Goal: Use online tool/utility: Utilize a website feature to perform a specific function

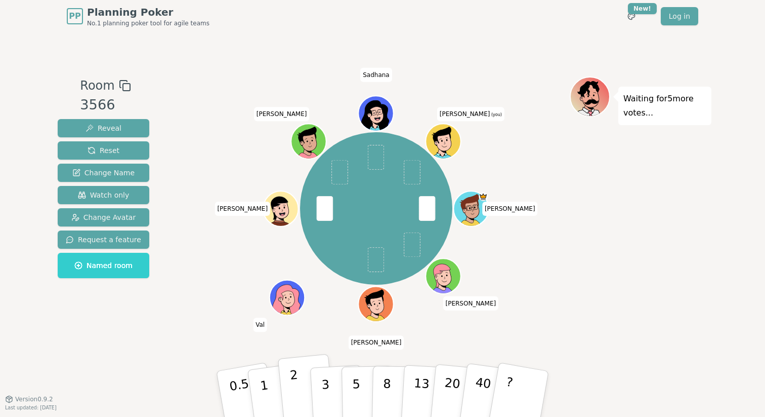
click at [296, 387] on p "2" at bounding box center [296, 395] width 13 height 55
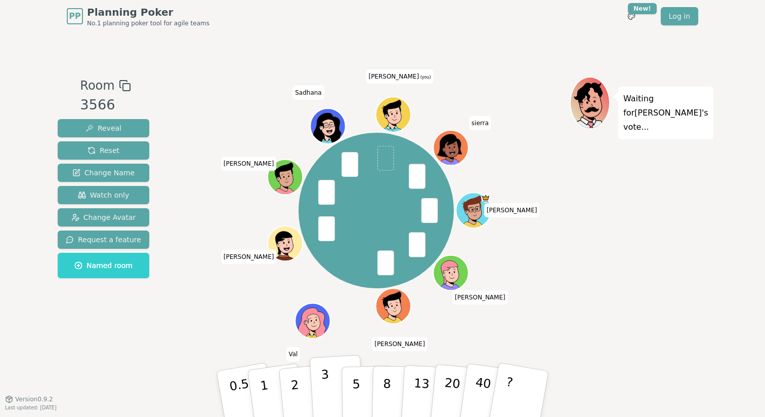
click at [327, 393] on p "3" at bounding box center [326, 394] width 11 height 55
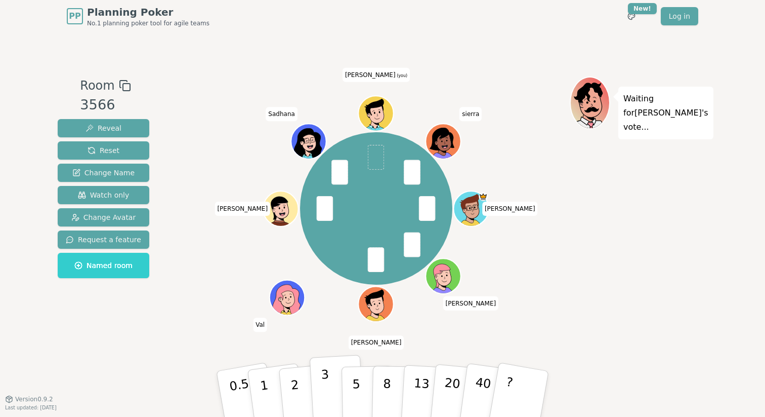
click at [326, 396] on p "3" at bounding box center [326, 394] width 11 height 55
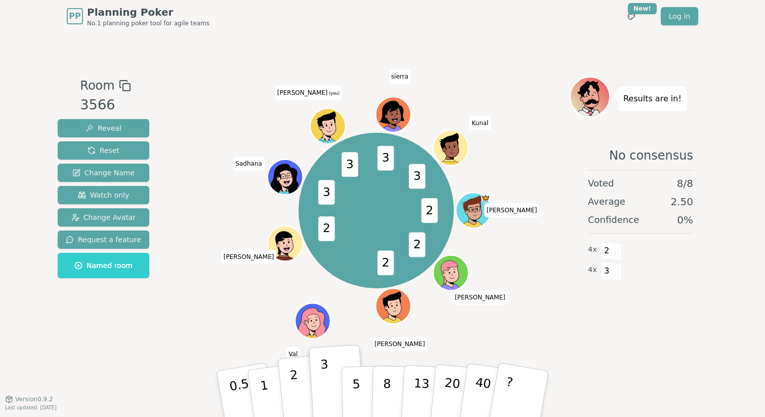
click at [294, 383] on p "2" at bounding box center [296, 395] width 13 height 55
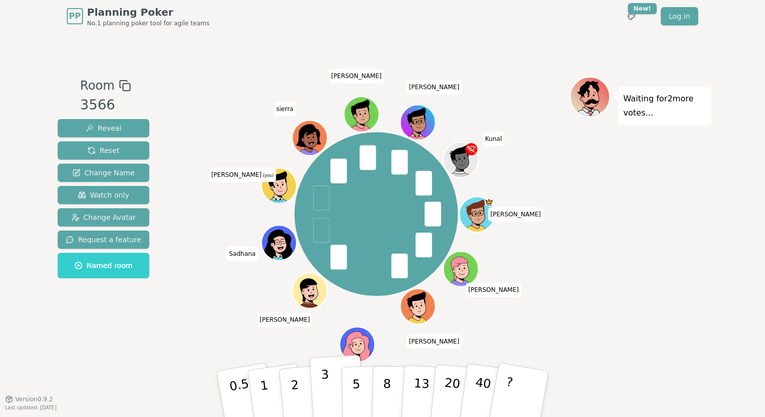
click at [331, 394] on button "3" at bounding box center [337, 393] width 55 height 79
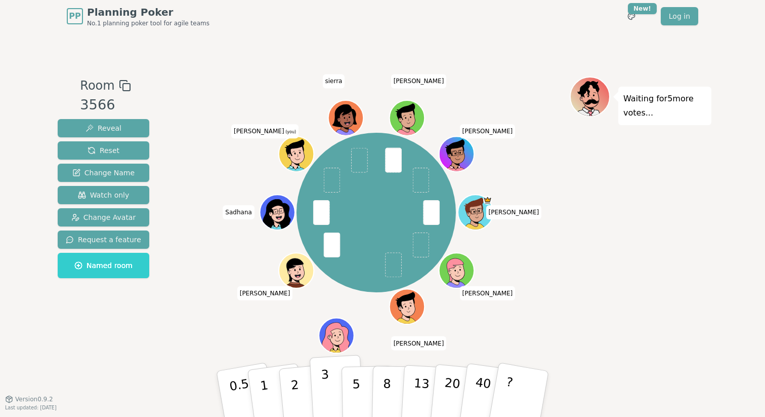
click at [330, 395] on button "3" at bounding box center [337, 393] width 55 height 79
click at [299, 392] on button "2" at bounding box center [307, 394] width 58 height 80
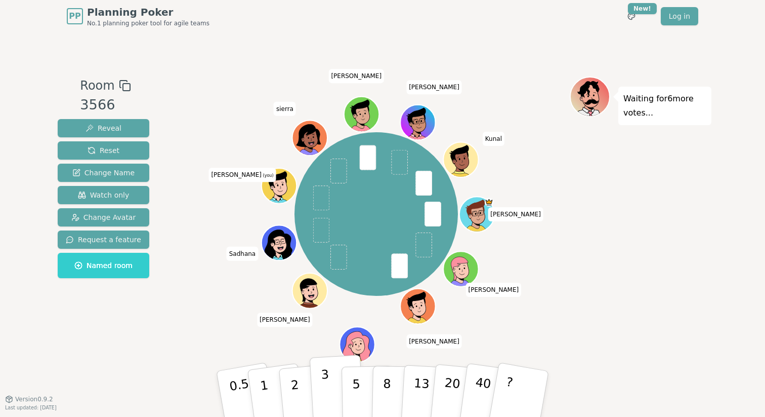
click at [324, 381] on p "3" at bounding box center [326, 394] width 11 height 55
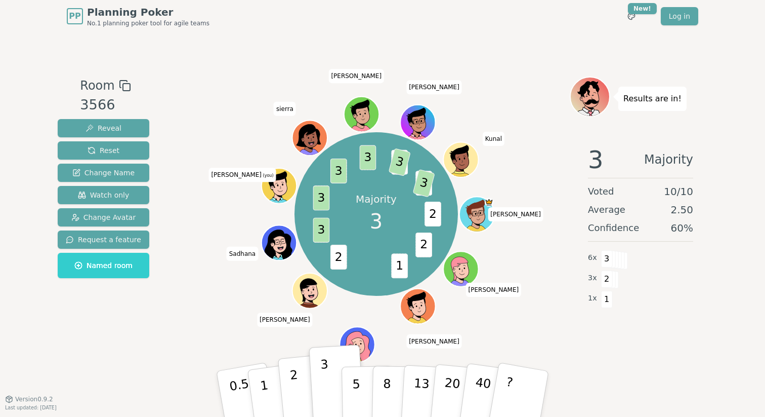
click at [294, 392] on p "2" at bounding box center [296, 395] width 13 height 55
